Goal: Information Seeking & Learning: Learn about a topic

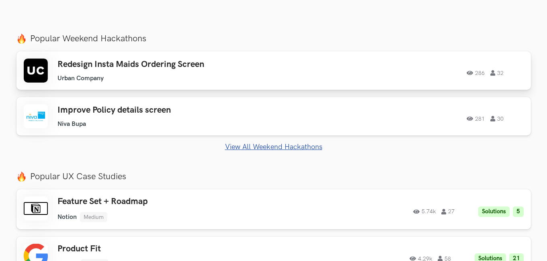
click at [243, 73] on div "Redesign Insta Maids Ordering Screen Urban Company Urban Company 286 32" at bounding box center [171, 70] width 228 height 23
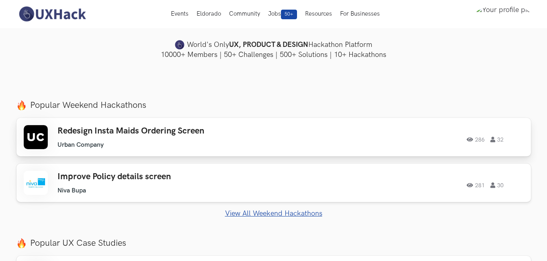
scroll to position [201, 0]
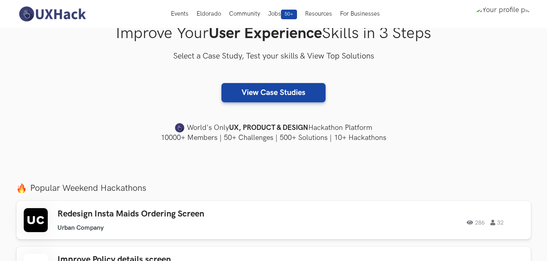
scroll to position [40, 0]
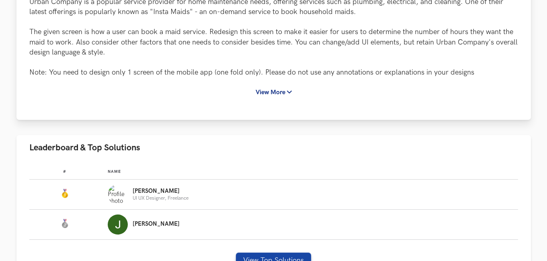
scroll to position [201, 0]
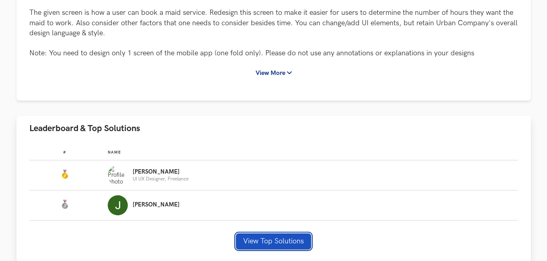
click at [255, 243] on button "View Top Solutions" at bounding box center [273, 242] width 75 height 16
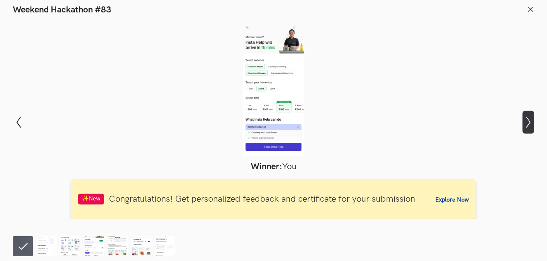
click at [526, 124] on icon "Show next slide" at bounding box center [528, 122] width 12 height 12
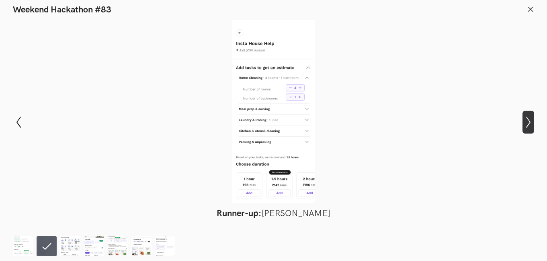
click at [526, 124] on icon "Show next slide" at bounding box center [528, 122] width 12 height 12
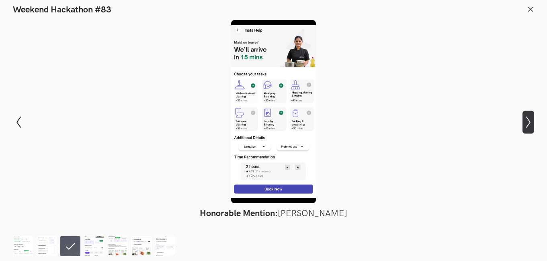
click at [525, 124] on icon "Show next slide" at bounding box center [528, 122] width 12 height 12
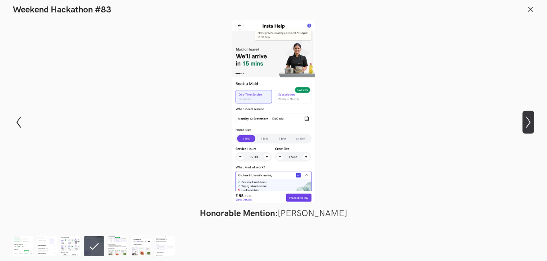
click at [525, 124] on icon "Show next slide" at bounding box center [528, 122] width 12 height 12
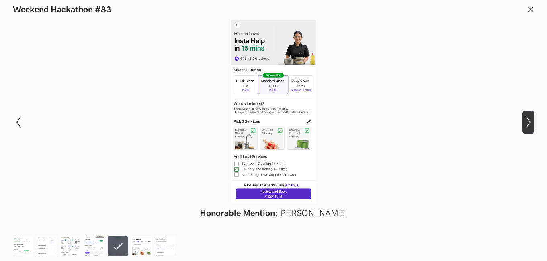
click at [527, 124] on icon "Show next slide" at bounding box center [528, 122] width 12 height 12
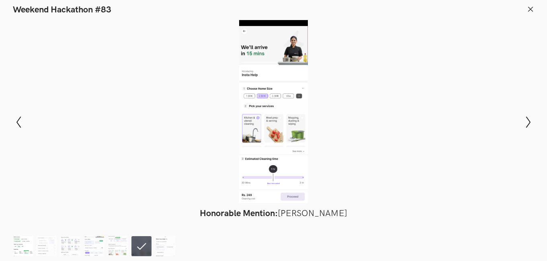
click at [18, 243] on img at bounding box center [23, 247] width 20 height 20
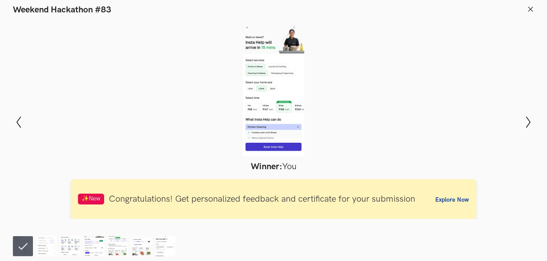
scroll to position [0, 0]
click at [524, 126] on icon "Show next slide" at bounding box center [528, 122] width 12 height 12
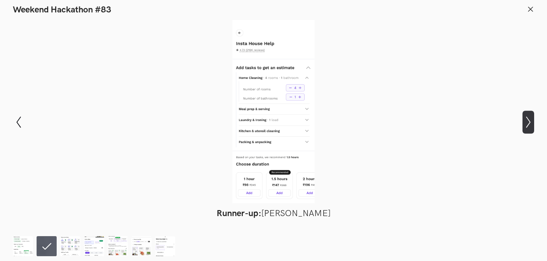
click at [524, 126] on icon "Show next slide" at bounding box center [528, 122] width 12 height 12
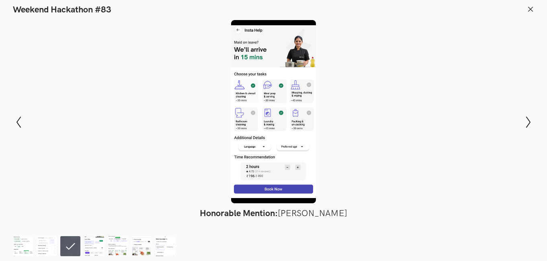
drag, startPoint x: 11, startPoint y: 120, endPoint x: 137, endPoint y: 159, distance: 131.7
click at [12, 120] on div "Modal Gallery Slideshow Winner: You ✨New Congratulations! Get personalized feed…" at bounding box center [273, 122] width 547 height 214
click at [17, 120] on icon "Show previous slide" at bounding box center [19, 122] width 12 height 12
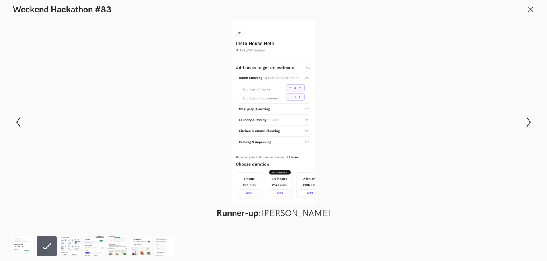
drag, startPoint x: 311, startPoint y: 212, endPoint x: 445, endPoint y: 177, distance: 139.1
click at [407, 206] on figure "Runner-up: [PERSON_NAME]" at bounding box center [273, 119] width 488 height 199
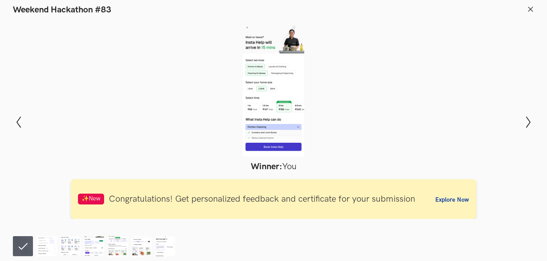
click at [534, 7] on header "Weekend Hackathon #83" at bounding box center [273, 7] width 547 height 15
click at [530, 8] on icon at bounding box center [529, 9] width 7 height 7
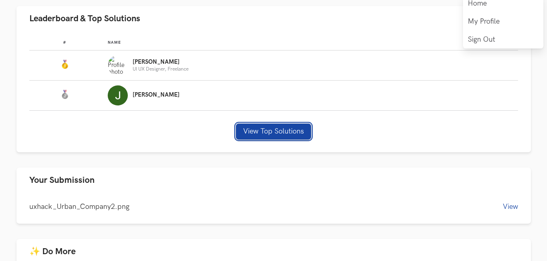
scroll to position [312, 0]
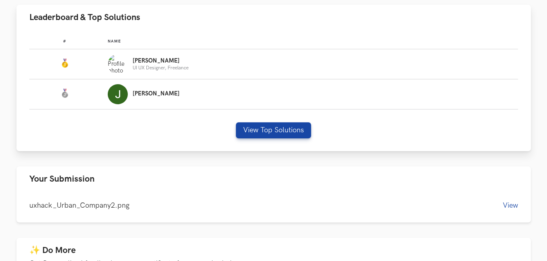
click at [143, 60] on p "[PERSON_NAME]" at bounding box center [161, 61] width 56 height 6
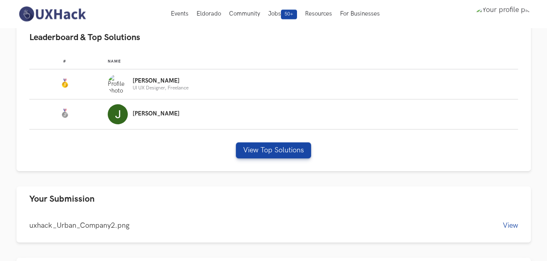
scroll to position [232, 0]
